Goal: Transaction & Acquisition: Purchase product/service

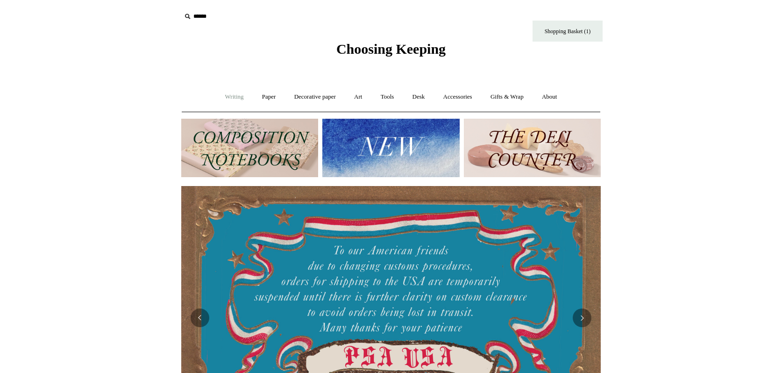
click at [232, 94] on link "Writing +" at bounding box center [234, 97] width 35 height 25
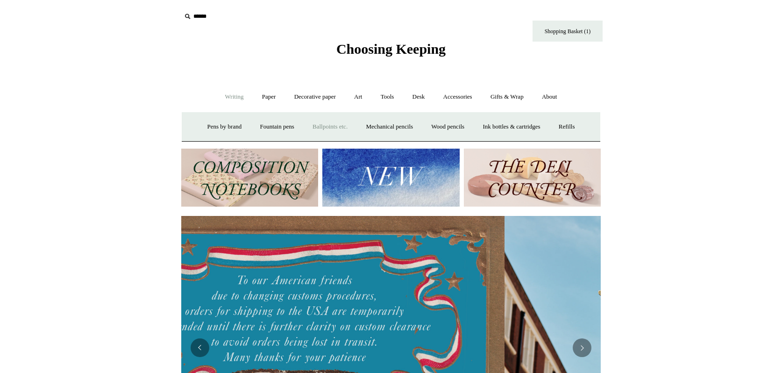
click at [330, 128] on link "Ballpoints etc. +" at bounding box center [330, 126] width 52 height 25
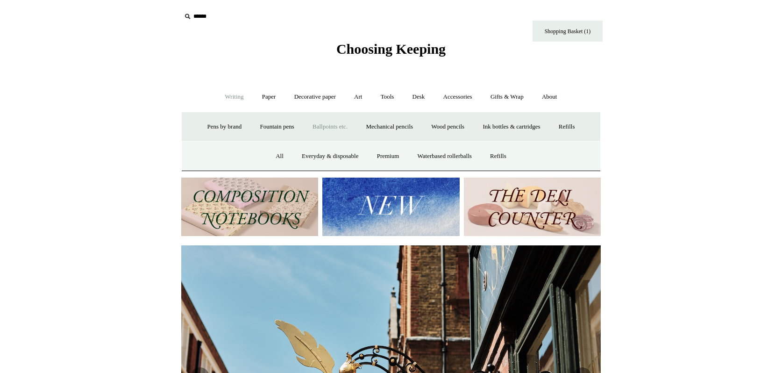
scroll to position [0, 419]
click at [330, 152] on link "Everyday & disposable" at bounding box center [329, 156] width 73 height 25
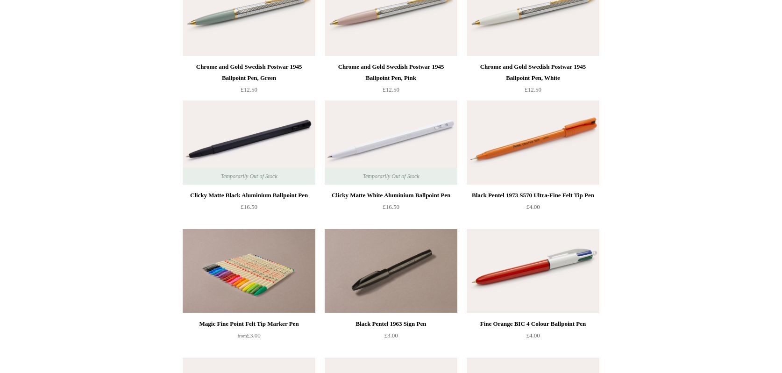
scroll to position [417, 0]
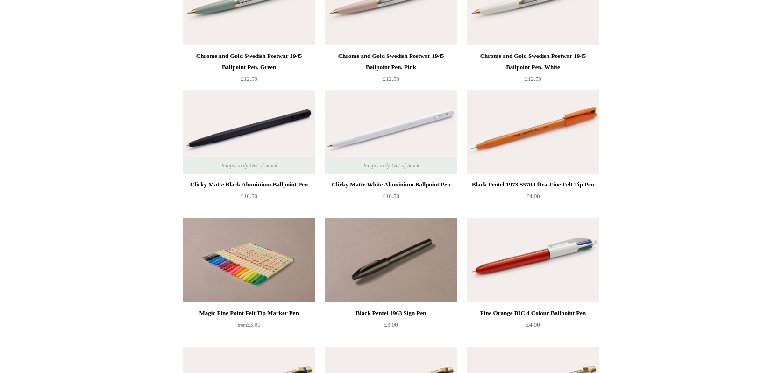
click at [251, 255] on img at bounding box center [249, 260] width 133 height 84
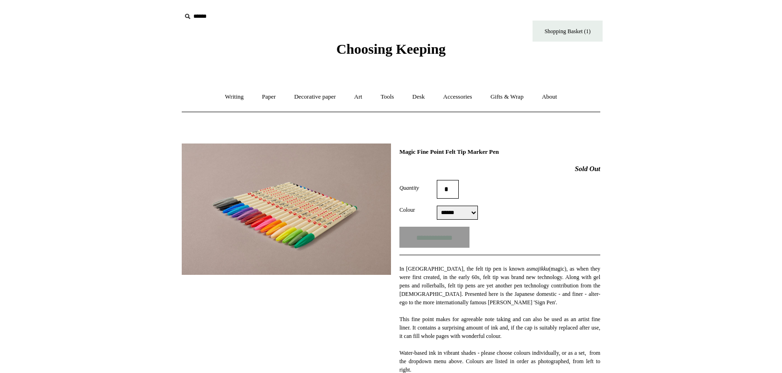
select select "******"
click at [552, 197] on div "Quantity *" at bounding box center [499, 189] width 201 height 19
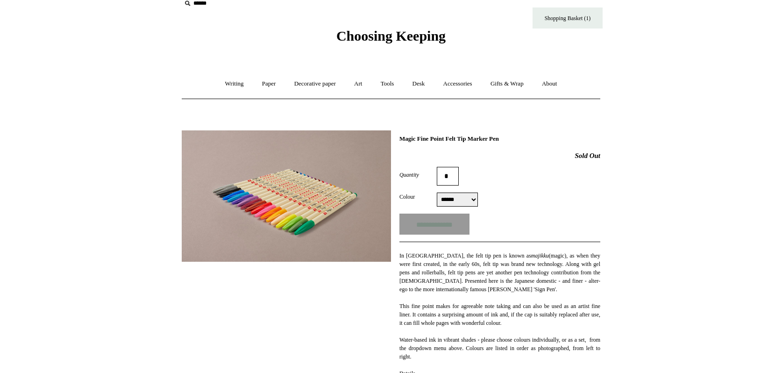
scroll to position [8, 0]
